Goal: Transaction & Acquisition: Purchase product/service

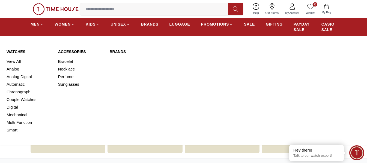
scroll to position [136, 0]
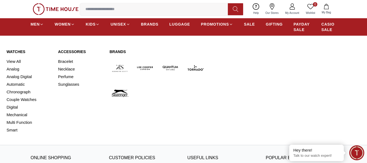
click at [90, 110] on div "Accessories Bracelet Necklace Perfume Sunglasses" at bounding box center [80, 91] width 45 height 85
click at [18, 62] on link "View All" at bounding box center [29, 62] width 45 height 8
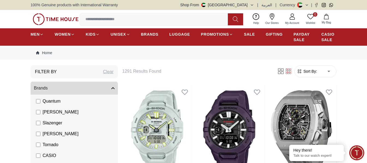
scroll to position [27, 0]
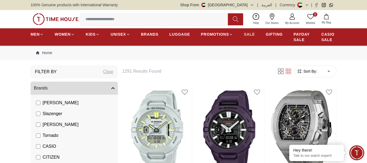
click at [249, 34] on span "SALE" at bounding box center [249, 34] width 11 height 5
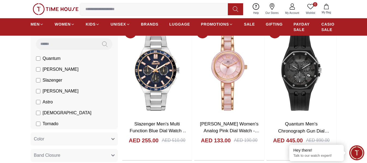
scroll to position [163, 0]
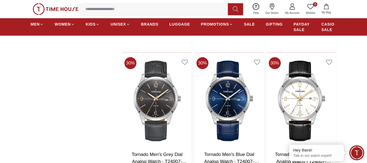
scroll to position [872, 0]
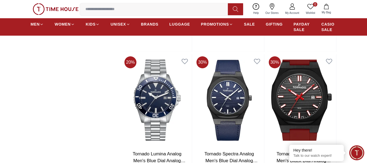
scroll to position [1826, 0]
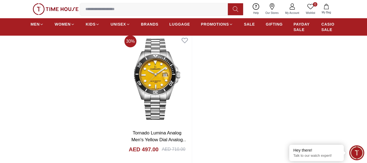
scroll to position [2262, 0]
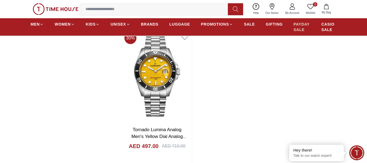
click at [301, 27] on span "PAYDAY SALE" at bounding box center [301, 27] width 17 height 11
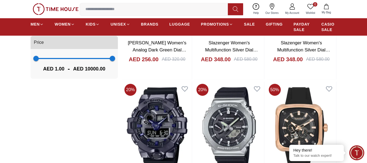
scroll to position [627, 0]
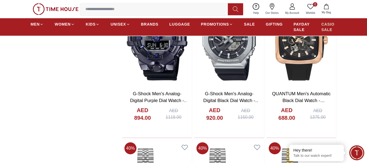
click at [328, 26] on span "CASIO SALE" at bounding box center [328, 27] width 15 height 11
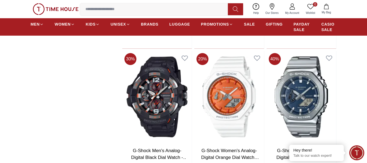
scroll to position [654, 0]
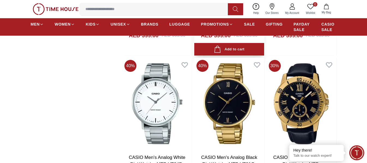
scroll to position [1853, 0]
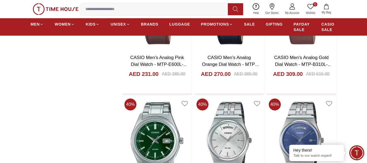
scroll to position [2398, 0]
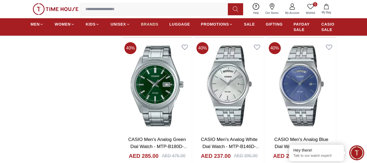
click at [153, 23] on span "BRANDS" at bounding box center [149, 24] width 17 height 5
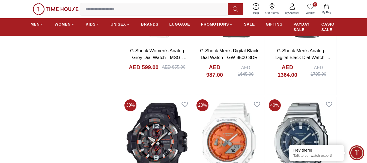
scroll to position [3049, 0]
